Goal: Task Accomplishment & Management: Manage account settings

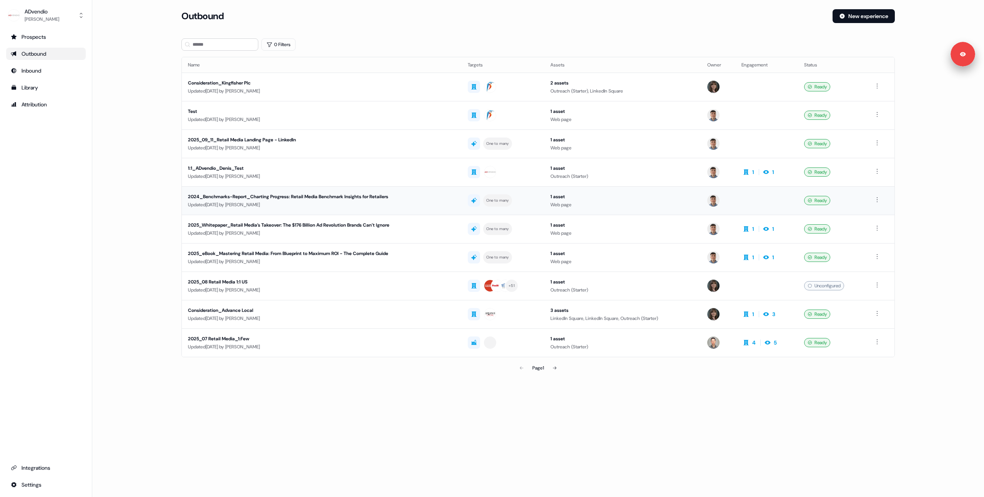
click at [259, 202] on div "Updated [DATE] by [PERSON_NAME]" at bounding box center [321, 205] width 267 height 8
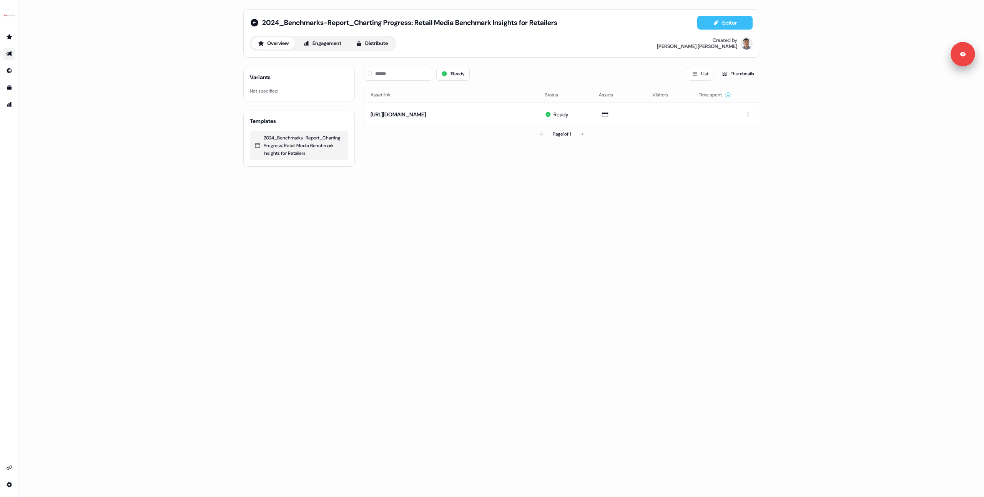
click at [713, 22] on icon at bounding box center [716, 23] width 6 height 6
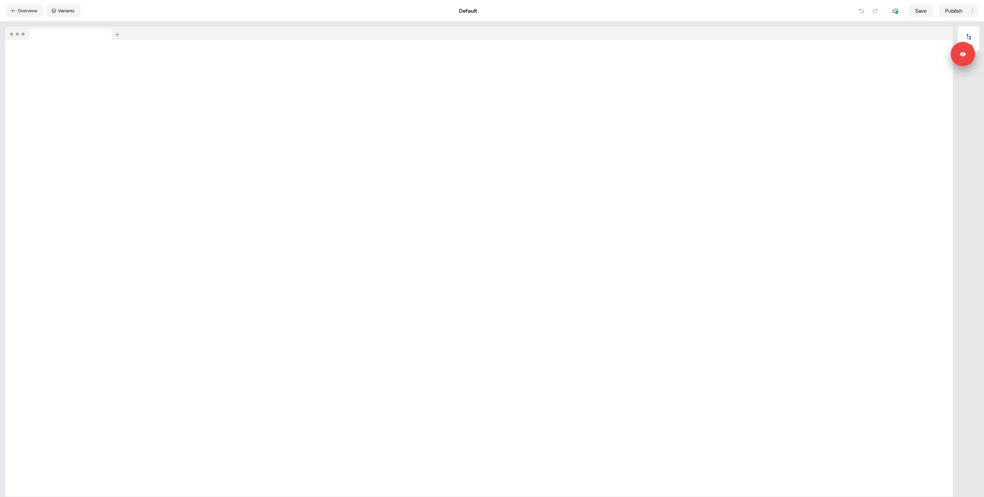
click at [700, 15] on nav "Overview Variants Default Save Publish" at bounding box center [492, 11] width 984 height 22
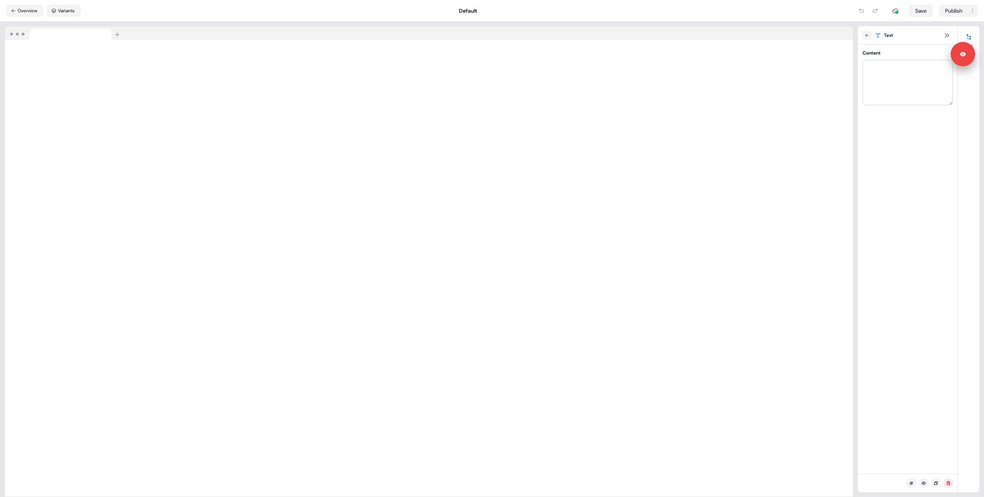
click at [614, 29] on div at bounding box center [429, 34] width 848 height 14
click at [24, 9] on button "Overview" at bounding box center [24, 11] width 37 height 12
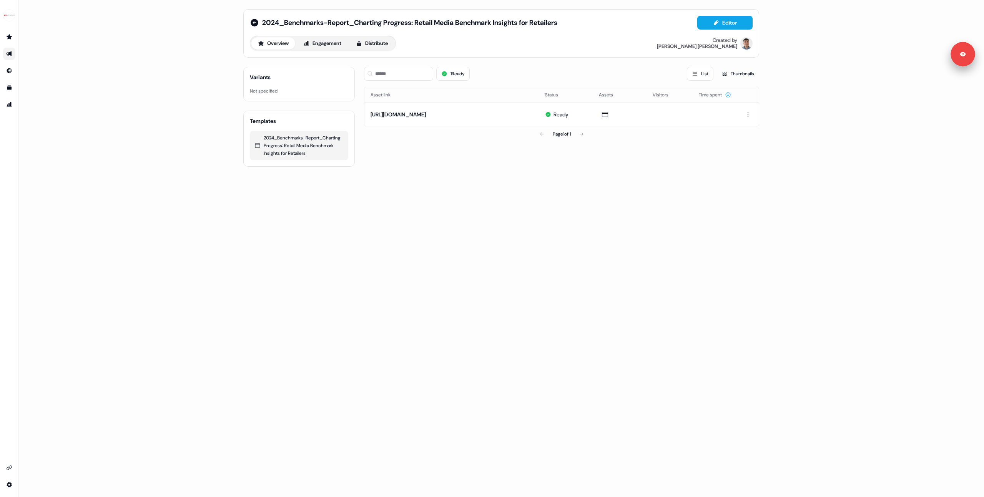
click at [136, 110] on div "2024_Benchmarks-Report_Charting Progress: Retail Media Benchmark Insights for R…" at bounding box center [500, 248] width 965 height 497
click at [255, 22] on icon at bounding box center [255, 23] width 8 height 8
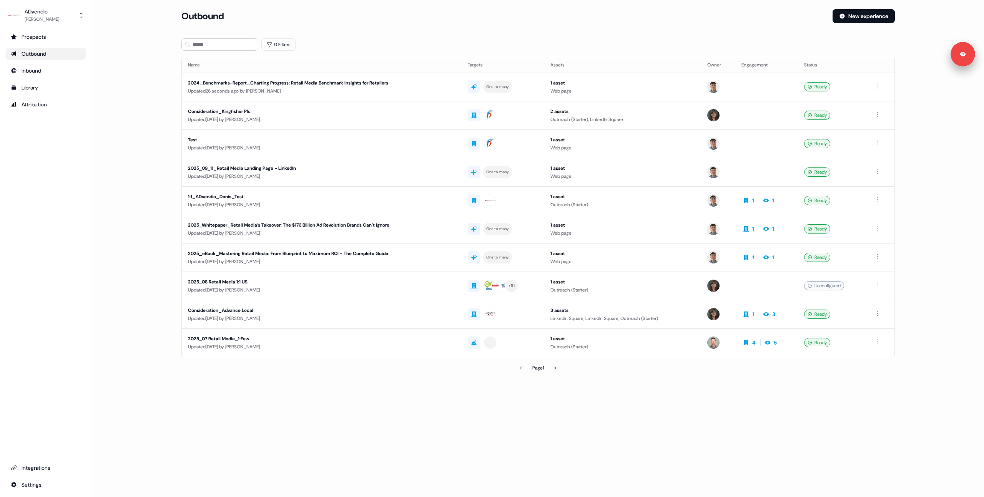
click at [164, 121] on main "Loading... Outbound New experience 0 Filters Name Targets Assets Owner Engageme…" at bounding box center [537, 203] width 891 height 388
click at [291, 231] on div "Updated [DATE] by [PERSON_NAME]" at bounding box center [321, 233] width 267 height 8
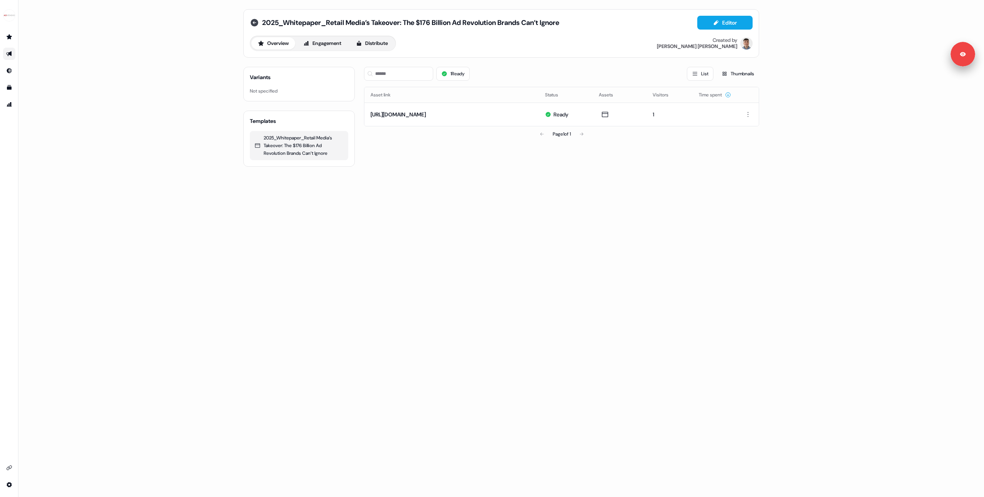
click at [255, 23] on icon at bounding box center [254, 22] width 9 height 9
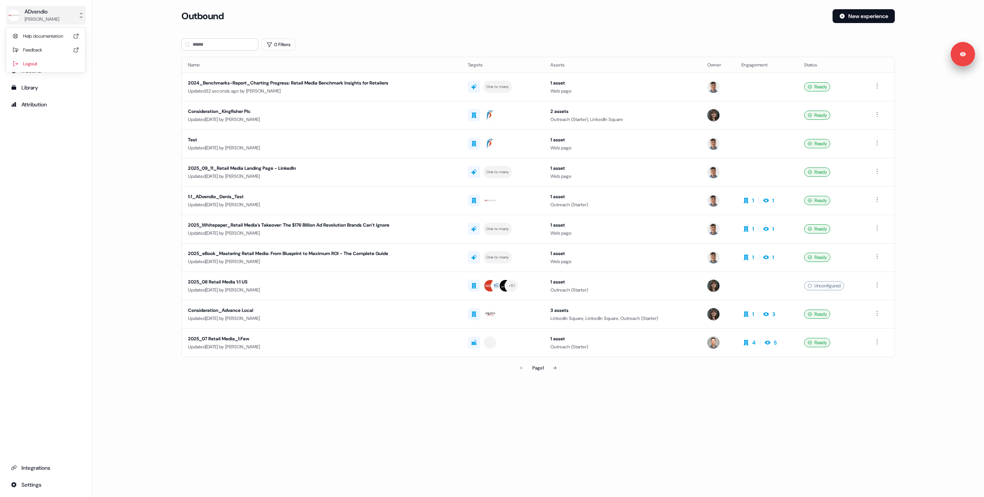
click at [48, 18] on div "[PERSON_NAME]" at bounding box center [42, 19] width 35 height 8
click at [51, 63] on div "Logout" at bounding box center [45, 64] width 73 height 14
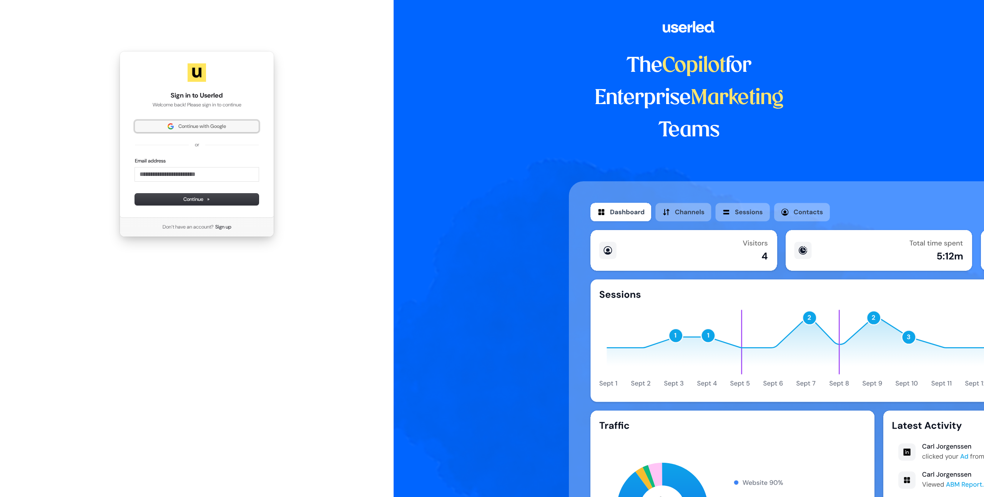
click at [184, 126] on span "Continue with Google" at bounding box center [202, 126] width 48 height 7
